Goal: Find specific page/section: Find specific page/section

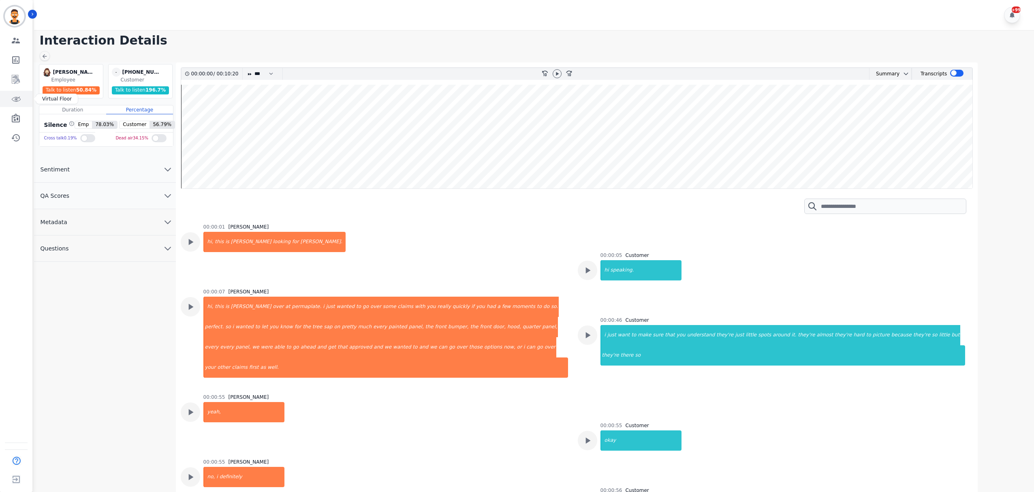
click at [6, 102] on link "Sidebar" at bounding box center [16, 99] width 31 height 16
